Goal: Go to known website: Go to known website

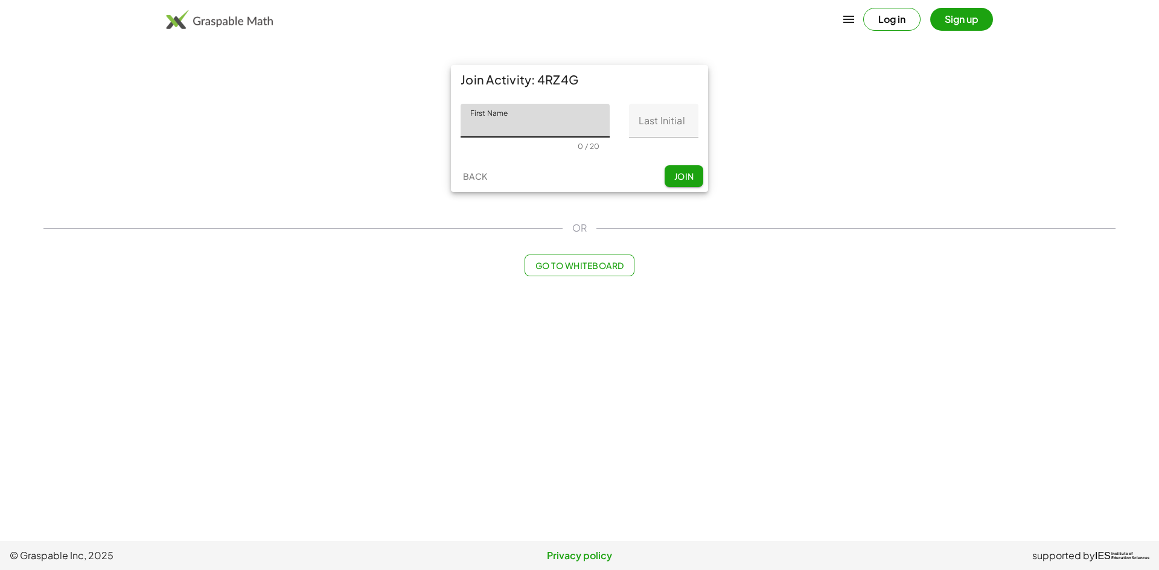
click at [853, 17] on icon "button" at bounding box center [848, 19] width 14 height 14
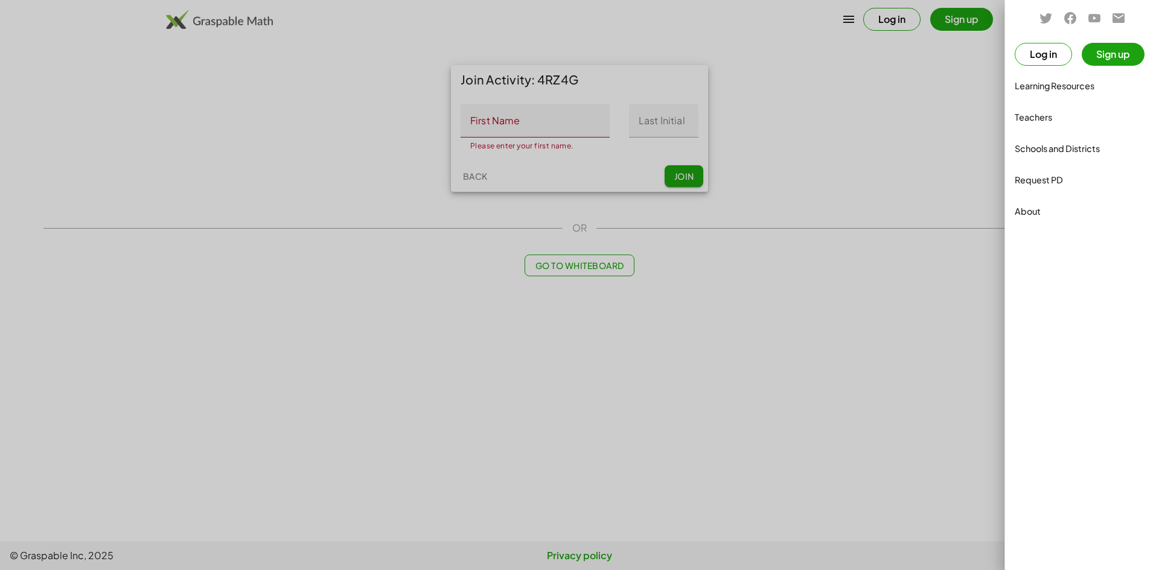
click at [1002, 127] on div at bounding box center [579, 285] width 1159 height 570
